Goal: Ask a question

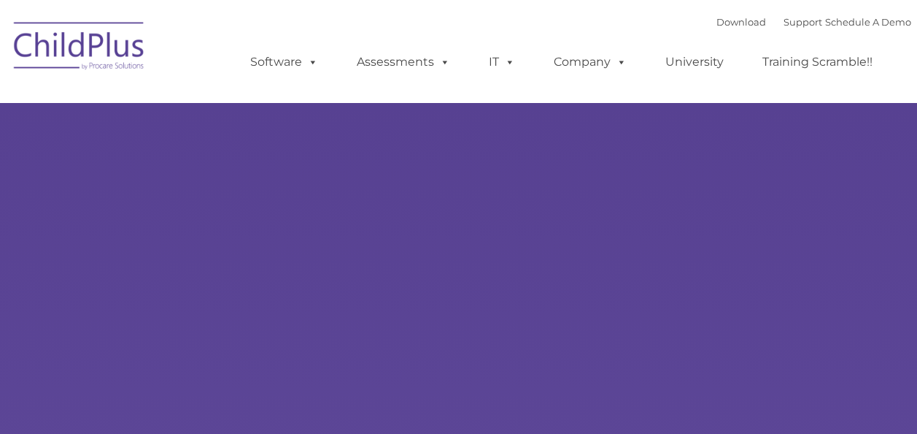
type input ""
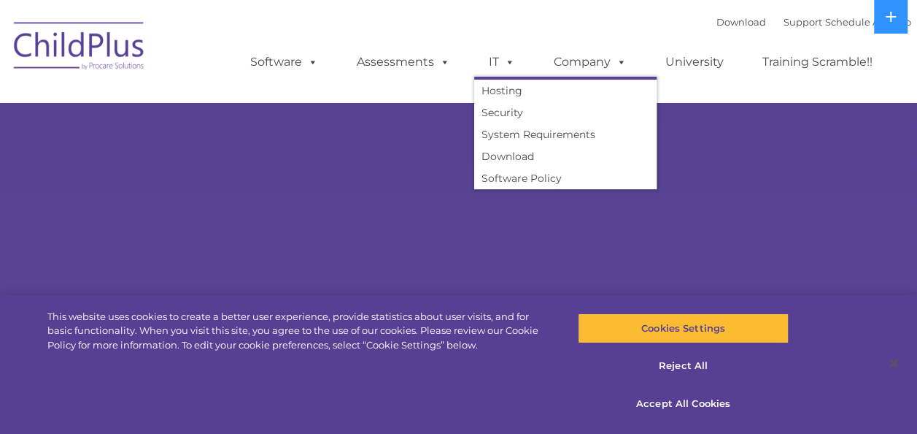
select select "MEDIUM"
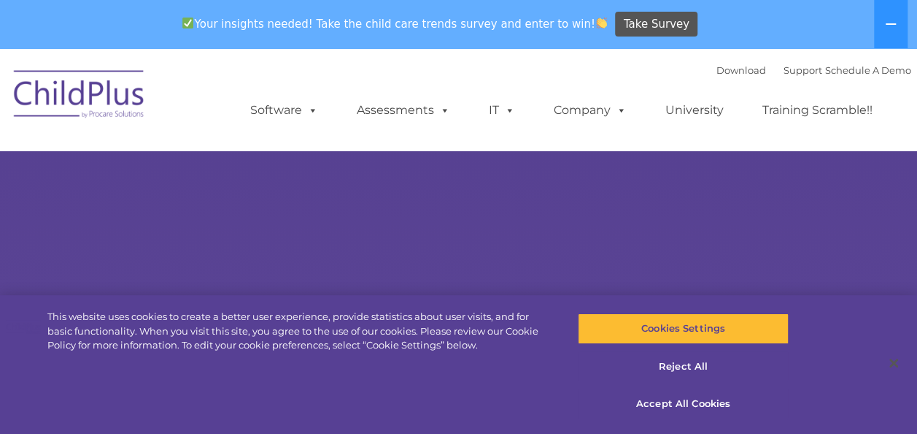
click at [896, 28] on icon at bounding box center [891, 24] width 12 height 12
